Goal: Task Accomplishment & Management: Use online tool/utility

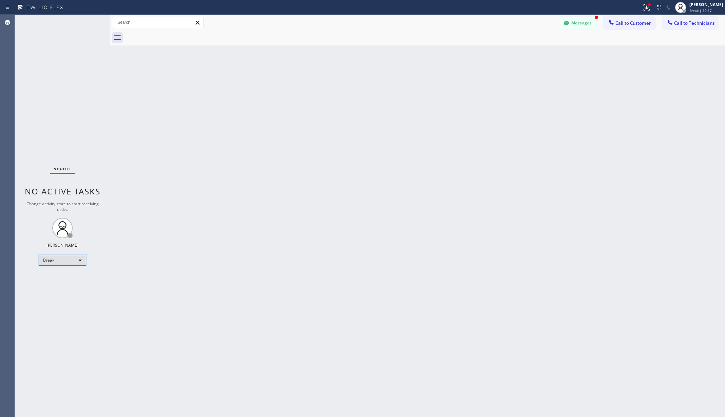
click at [64, 257] on div "Break" at bounding box center [63, 260] width 48 height 11
click at [63, 285] on li "Unavailable" at bounding box center [62, 287] width 46 height 8
click at [226, 262] on div "Back to Dashboard Change Sender ID Customers Technicians AA [PERSON_NAME] [DATE…" at bounding box center [417, 216] width 615 height 402
click at [147, 117] on div "Back to Dashboard Change Sender ID Customers Technicians AA [PERSON_NAME] [DATE…" at bounding box center [417, 216] width 615 height 402
click at [60, 260] on div "Unavailable" at bounding box center [63, 260] width 48 height 11
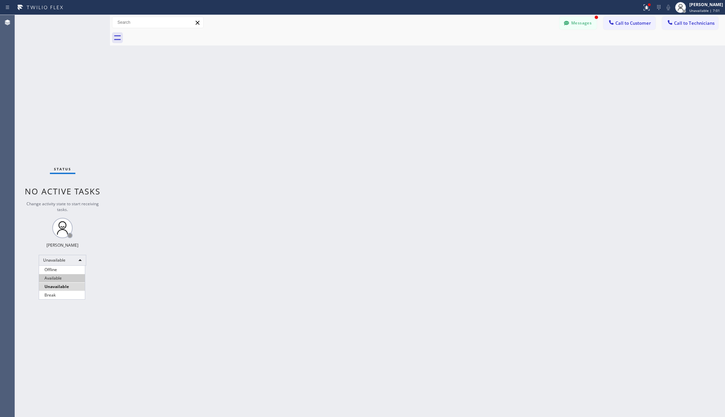
click at [59, 277] on li "Available" at bounding box center [62, 278] width 46 height 8
click at [200, 234] on div "Back to Dashboard Change Sender ID Customers Technicians AA [PERSON_NAME] [DATE…" at bounding box center [417, 216] width 615 height 402
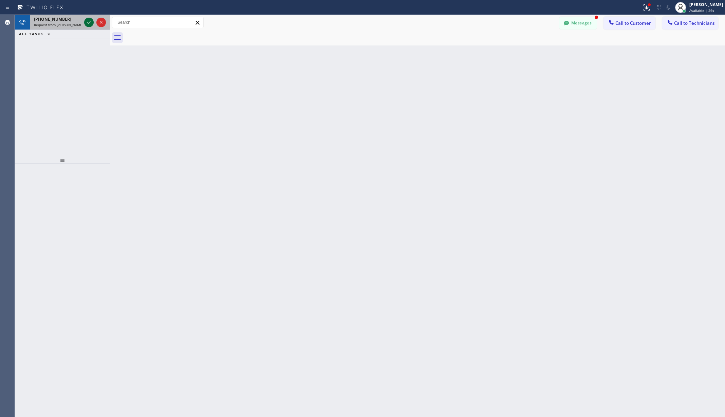
click at [90, 24] on icon at bounding box center [89, 22] width 8 height 8
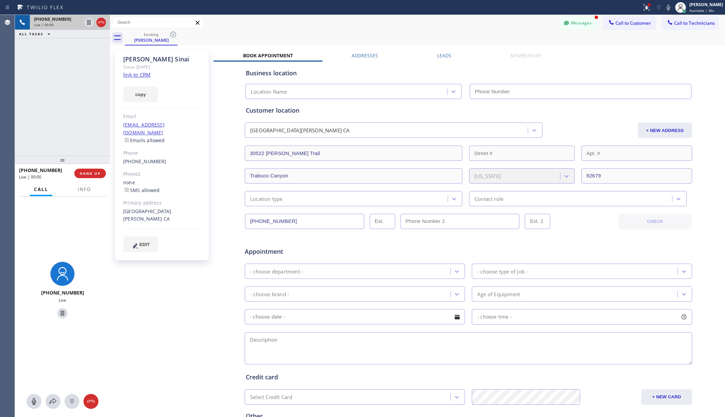
type input "[PHONE_NUMBER]"
click at [90, 172] on span "HANG UP" at bounding box center [90, 173] width 21 height 5
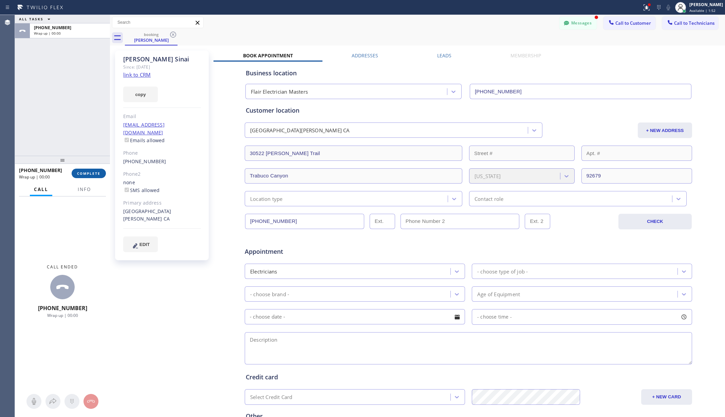
click at [90, 171] on span "COMPLETE" at bounding box center [88, 173] width 23 height 5
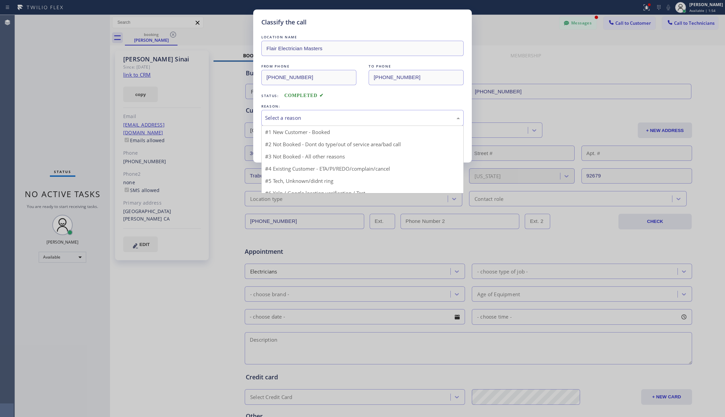
click at [315, 118] on div "Select a reason" at bounding box center [362, 118] width 195 height 8
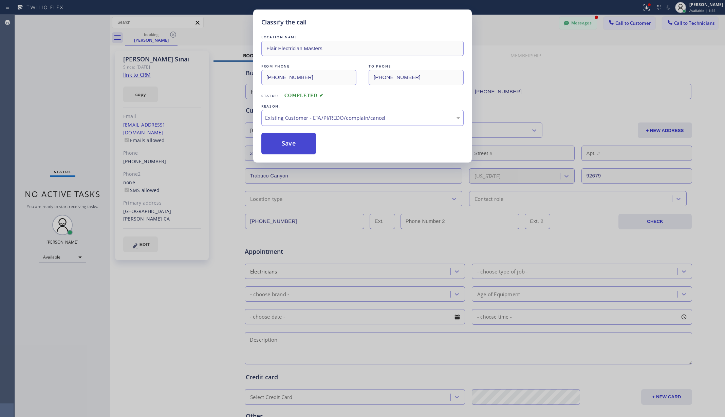
click at [300, 143] on button "Save" at bounding box center [288, 144] width 55 height 22
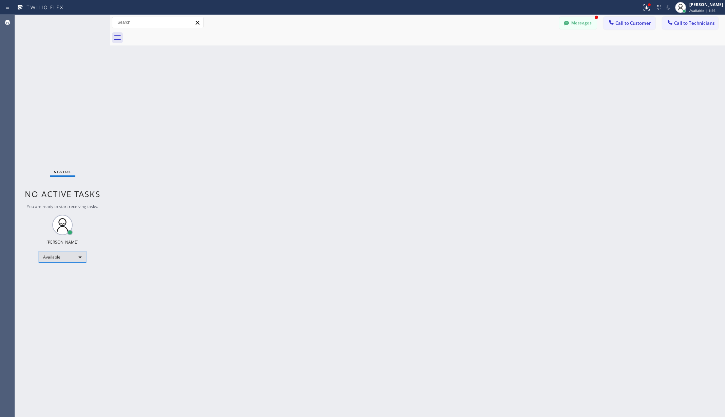
click at [73, 253] on div "Available" at bounding box center [63, 257] width 48 height 11
click at [57, 281] on li "Unavailable" at bounding box center [62, 284] width 46 height 8
click at [141, 279] on div "Back to Dashboard Change Sender ID Customers Technicians AA [PERSON_NAME] [DATE…" at bounding box center [417, 216] width 615 height 402
